Goal: Obtain resource: Obtain resource

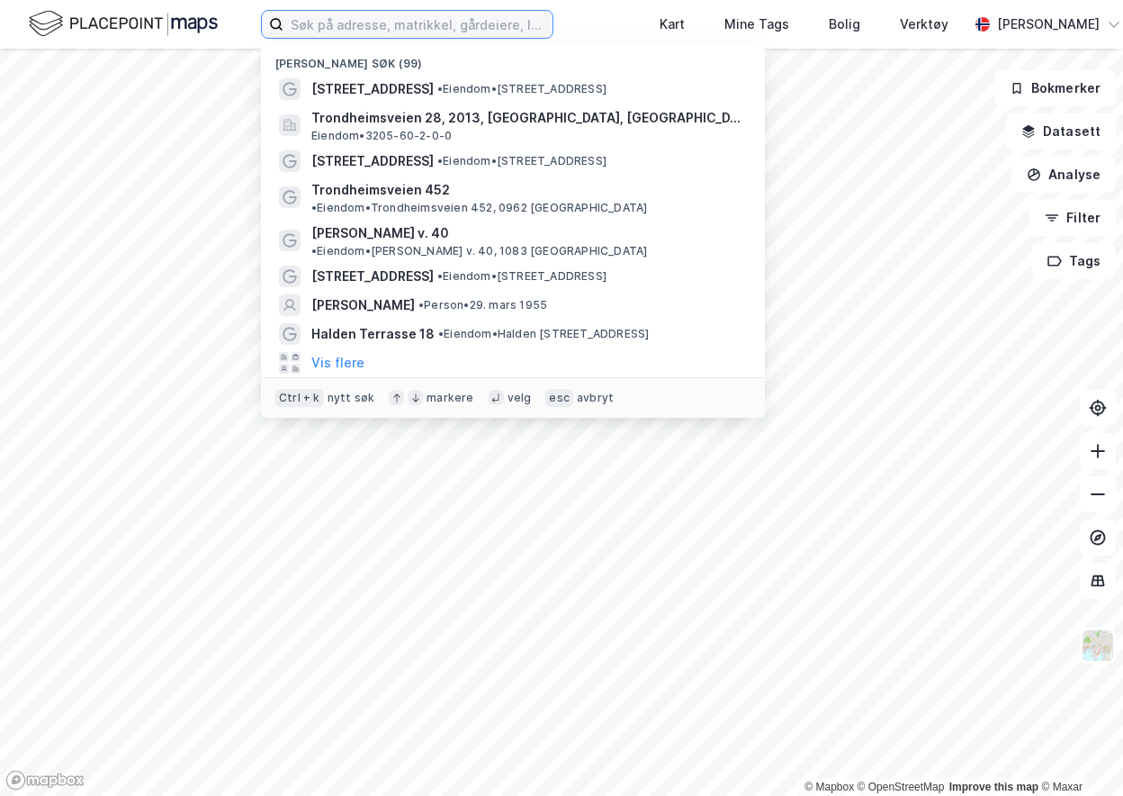
click at [403, 31] on input at bounding box center [417, 24] width 269 height 27
paste input "[PERSON_NAME] veg 30, 5232 Paradis"
type input "[PERSON_NAME] veg 30, 5232 Paradis"
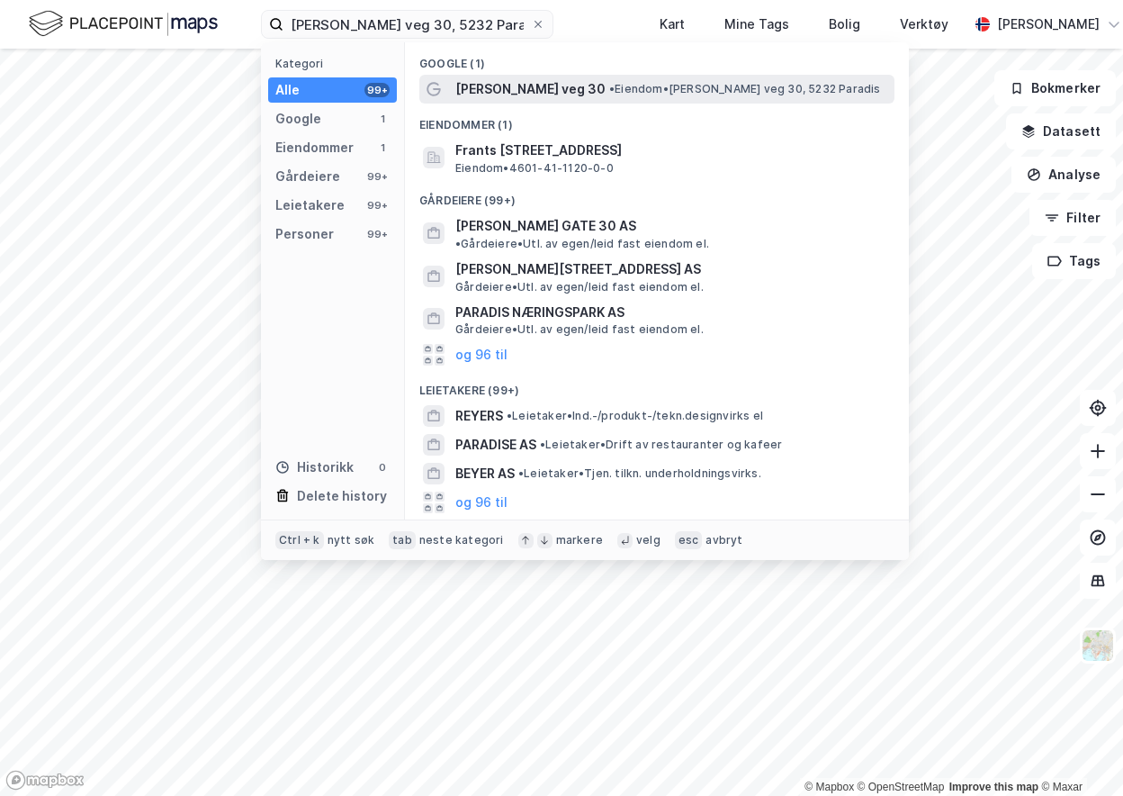
click at [655, 93] on span "• Eiendom • [PERSON_NAME] veg 30, 5232 Paradis" at bounding box center [745, 89] width 272 height 14
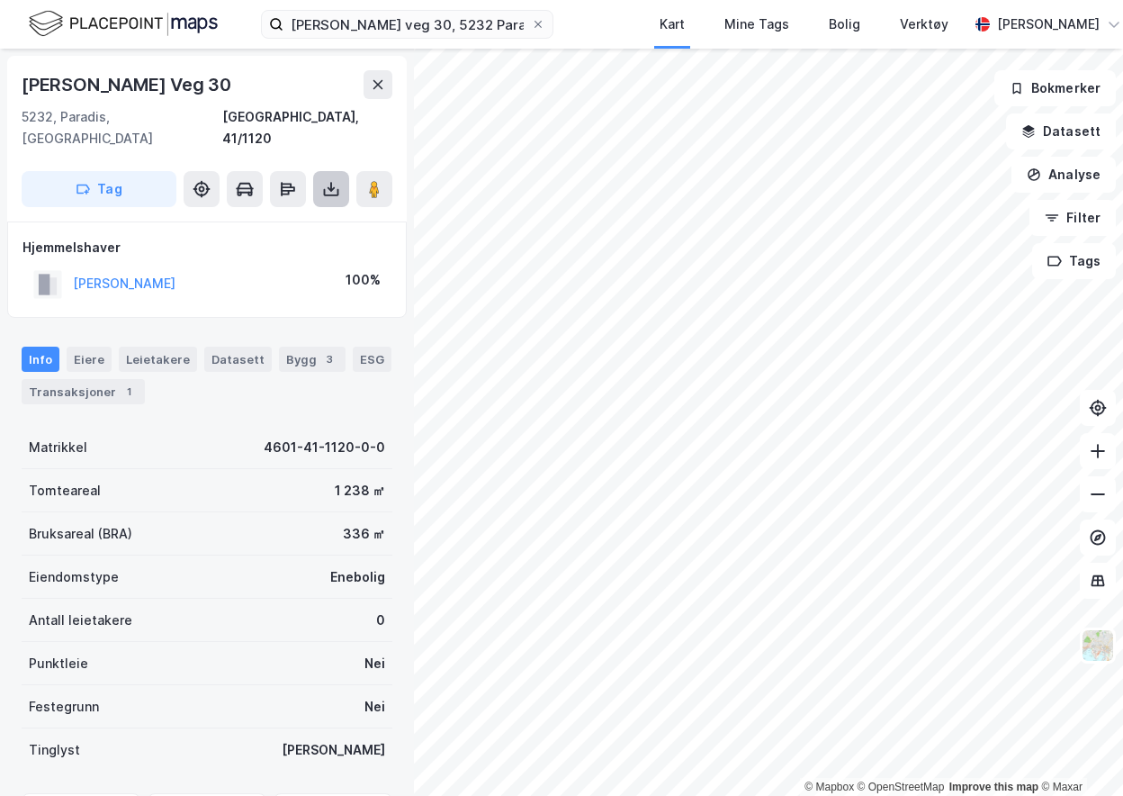
click at [327, 176] on button at bounding box center [331, 189] width 36 height 36
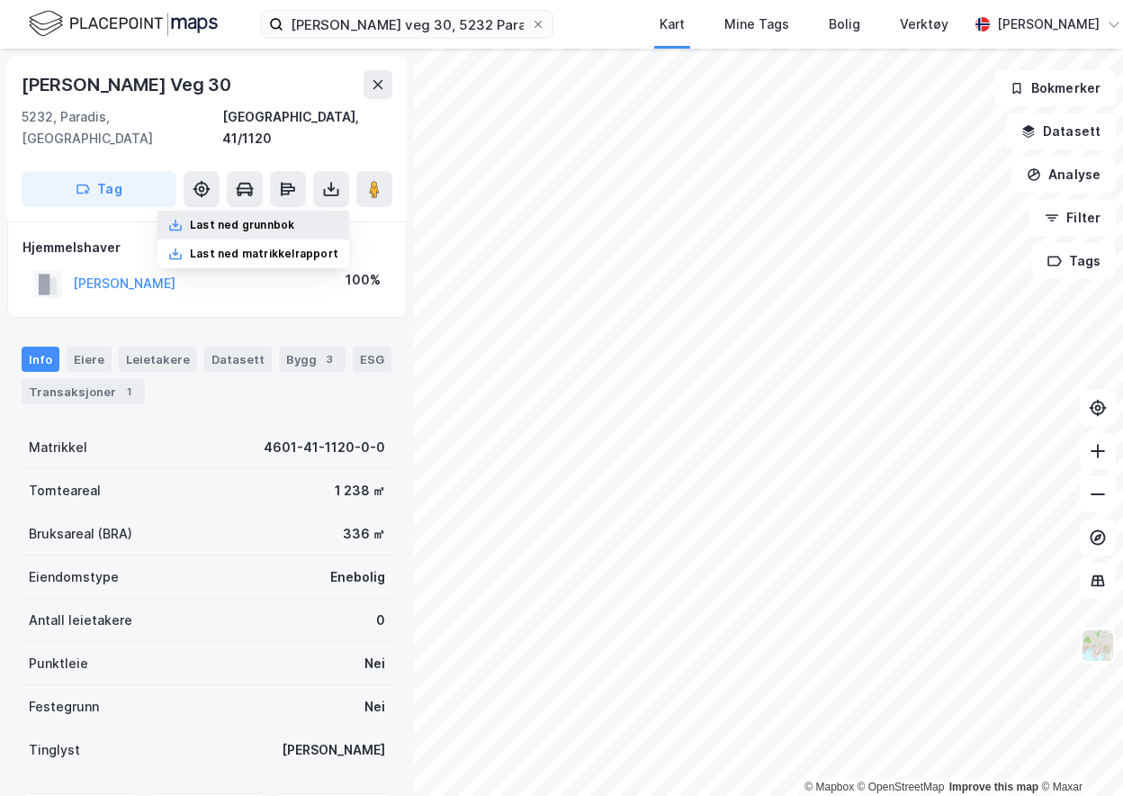
click at [291, 218] on div "Last ned grunnbok" at bounding box center [242, 225] width 104 height 14
